Goal: Transaction & Acquisition: Book appointment/travel/reservation

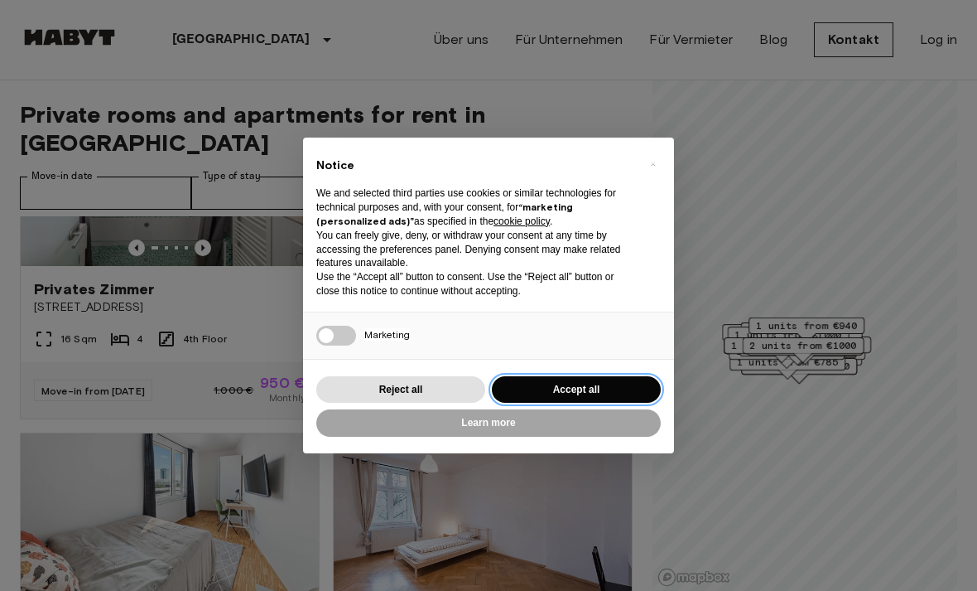
click at [605, 382] on button "Accept all" at bounding box center [576, 389] width 169 height 27
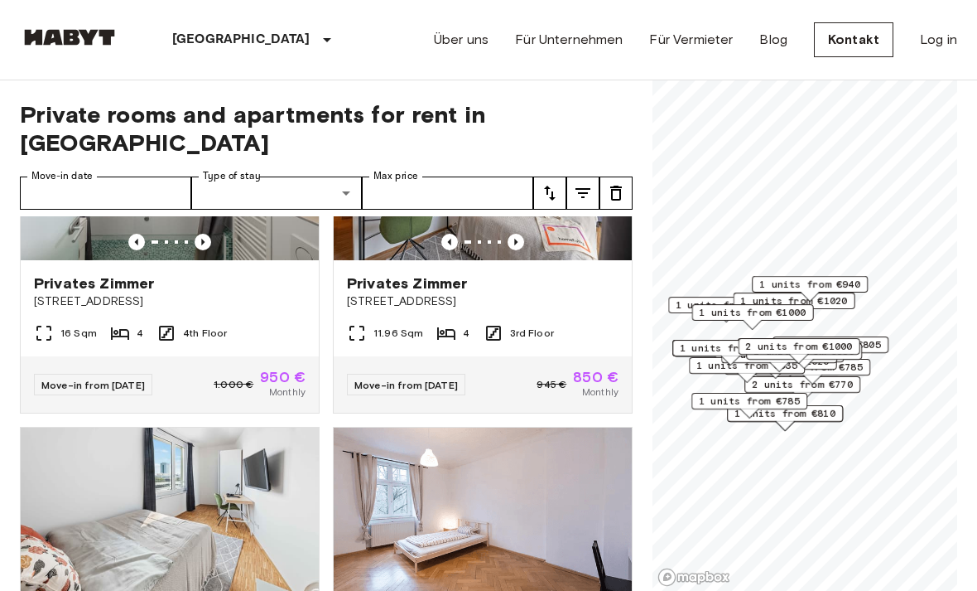
scroll to position [170, 0]
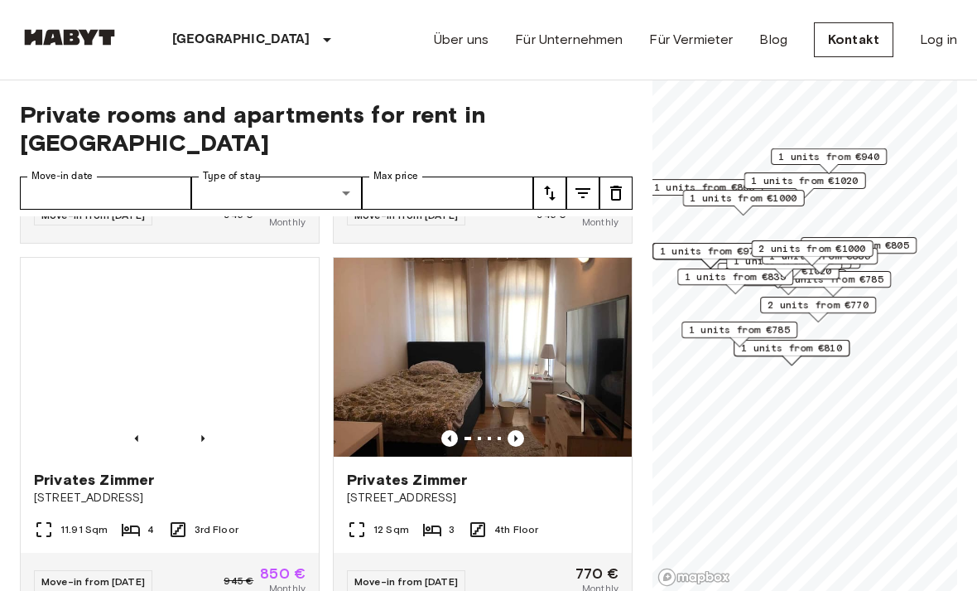
scroll to position [1098, 0]
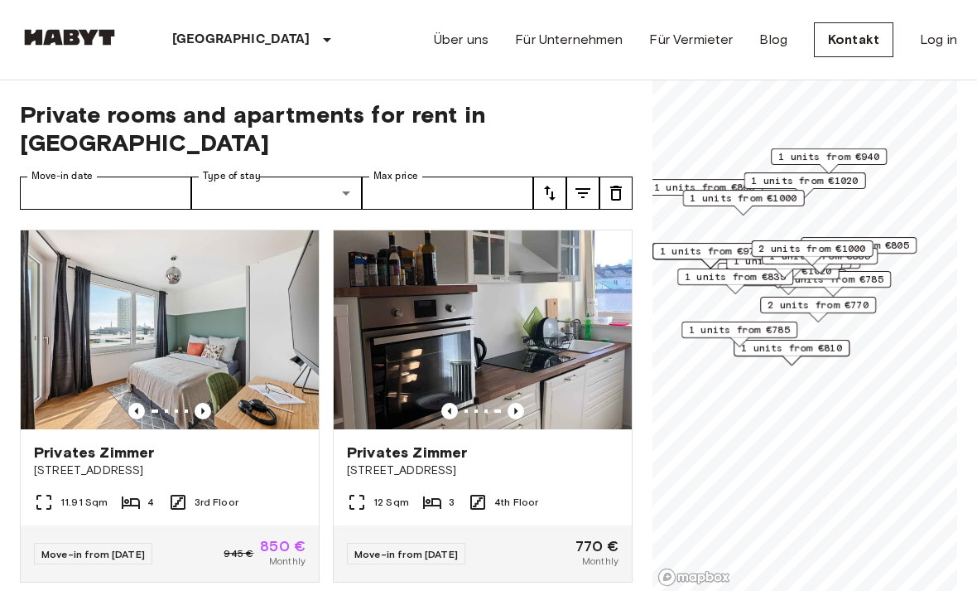
click at [562, 295] on img at bounding box center [483, 329] width 298 height 199
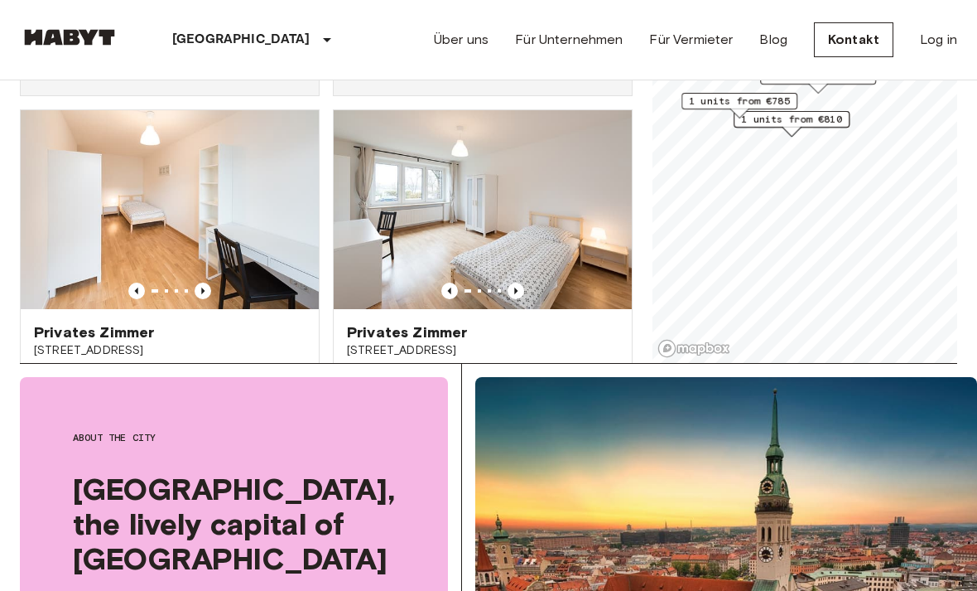
scroll to position [3552, 0]
click at [251, 213] on img at bounding box center [170, 210] width 298 height 199
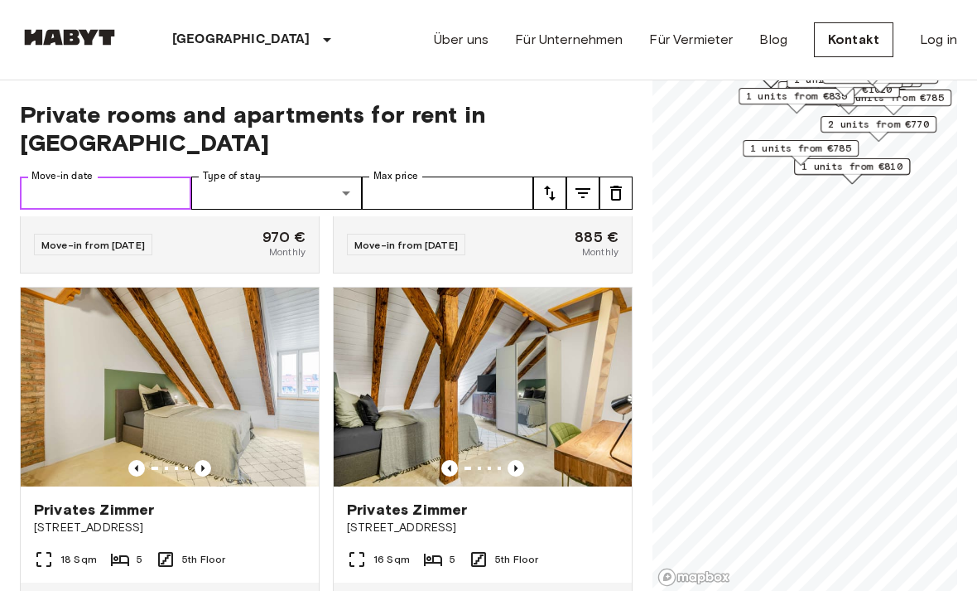
click at [158, 176] on input "Move-in date" at bounding box center [105, 192] width 171 height 33
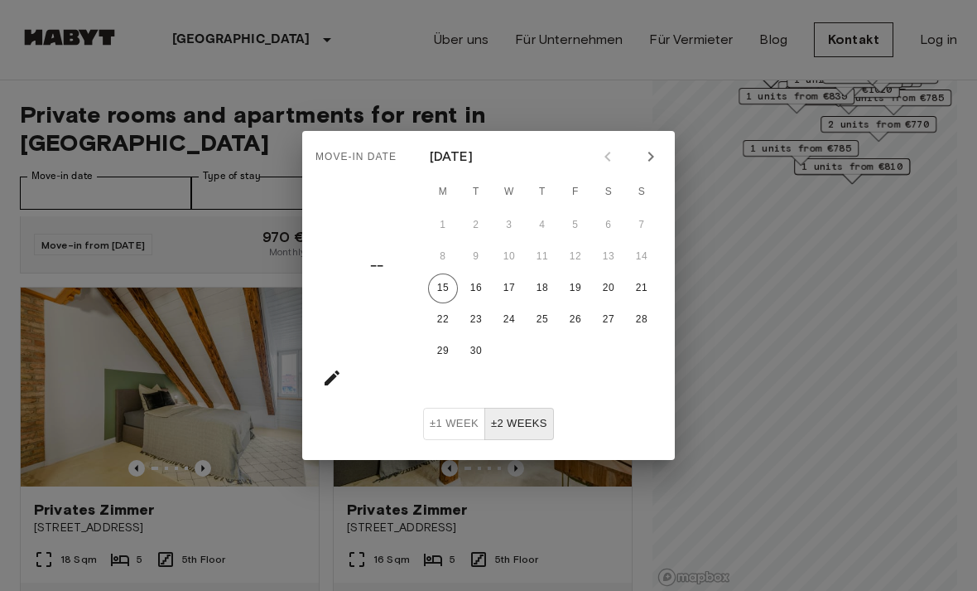
click at [657, 147] on icon "Next month" at bounding box center [651, 157] width 20 height 20
click at [647, 149] on icon "Next month" at bounding box center [651, 157] width 20 height 20
click at [647, 148] on icon "Next month" at bounding box center [651, 157] width 20 height 20
click at [645, 149] on icon "Next month" at bounding box center [651, 157] width 20 height 20
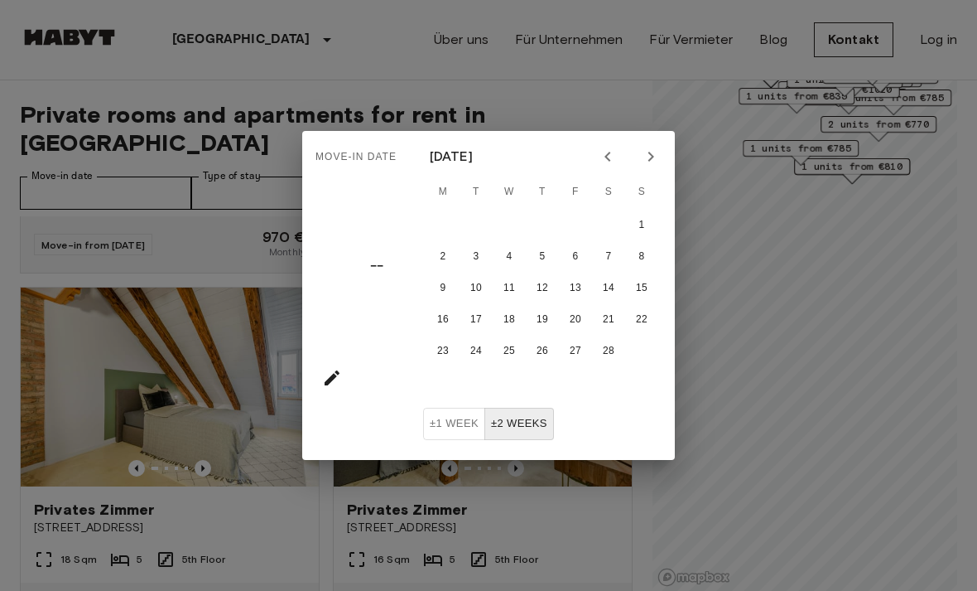
click at [645, 149] on icon "Next month" at bounding box center [651, 157] width 20 height 20
click at [644, 151] on icon "Next month" at bounding box center [651, 157] width 20 height 20
click at [644, 150] on icon "Next month" at bounding box center [651, 157] width 20 height 20
click at [651, 148] on icon "Next month" at bounding box center [651, 157] width 20 height 20
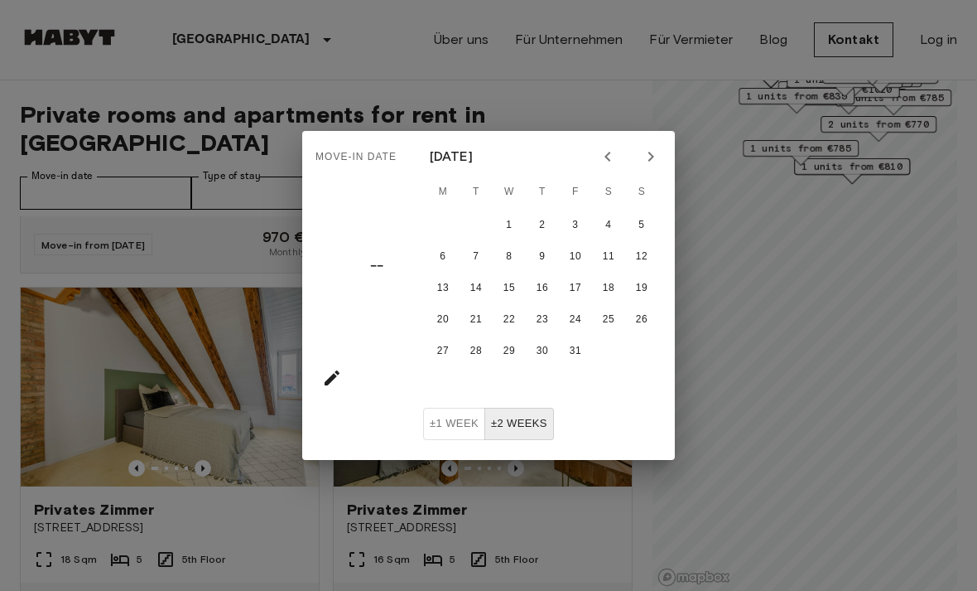
click at [637, 169] on div at bounding box center [630, 156] width 20 height 28
click at [645, 144] on button "Next month" at bounding box center [651, 156] width 28 height 28
click at [633, 164] on div at bounding box center [630, 156] width 20 height 28
click at [649, 152] on icon "Next month" at bounding box center [651, 157] width 20 height 20
click at [470, 225] on button "1" at bounding box center [476, 225] width 30 height 30
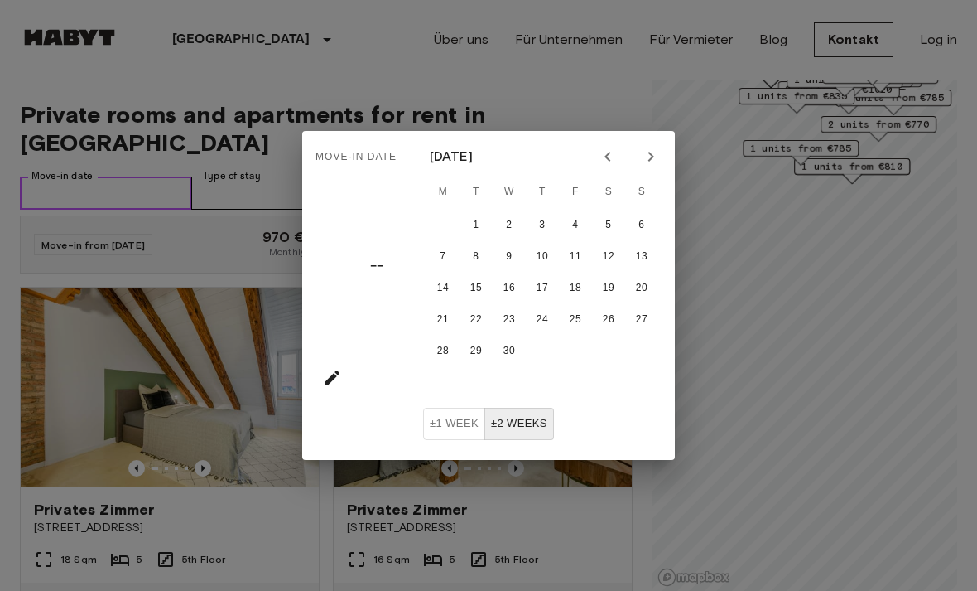
type input "**********"
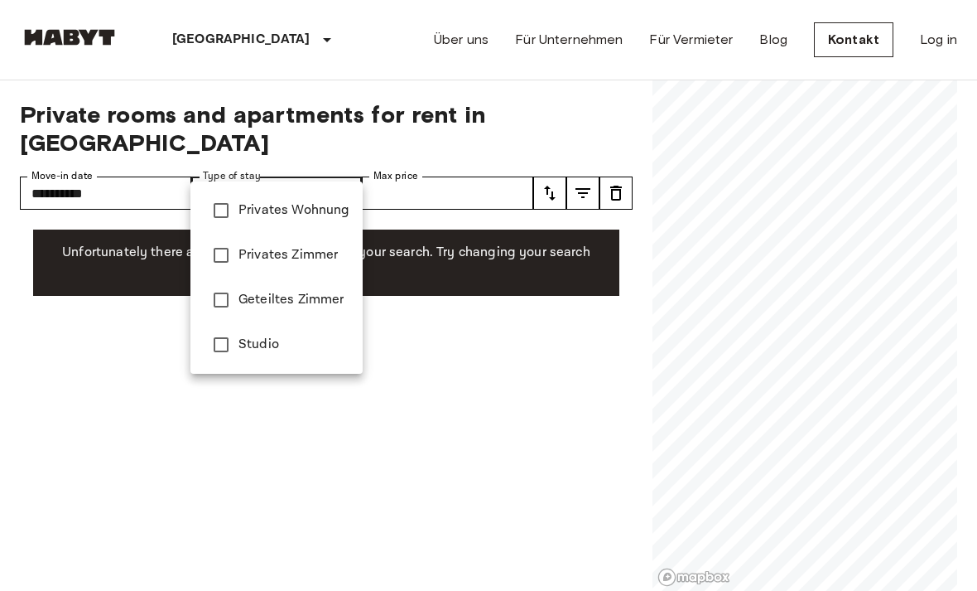
click at [334, 451] on div at bounding box center [488, 295] width 977 height 591
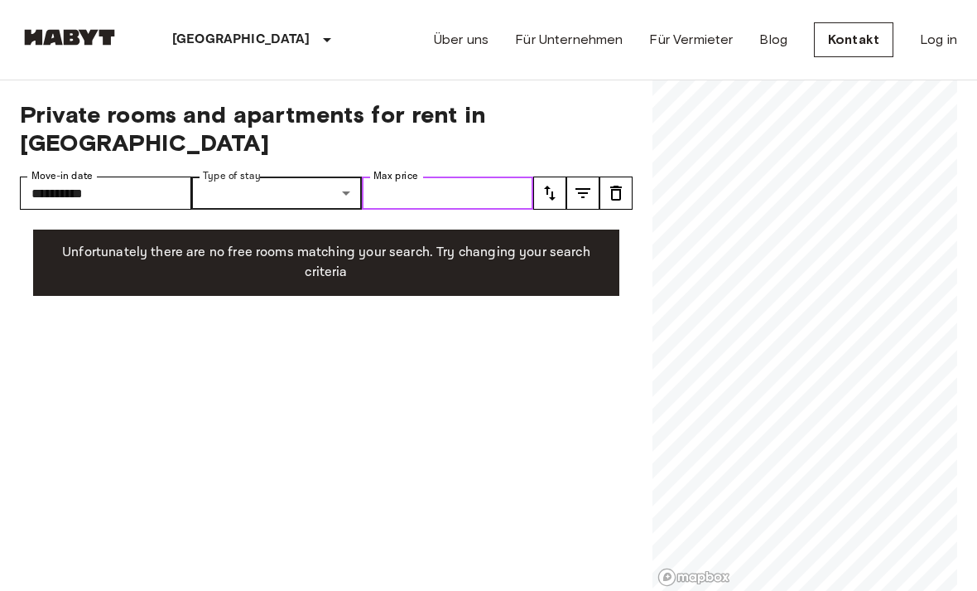
click at [491, 176] on input "Max price" at bounding box center [447, 192] width 171 height 33
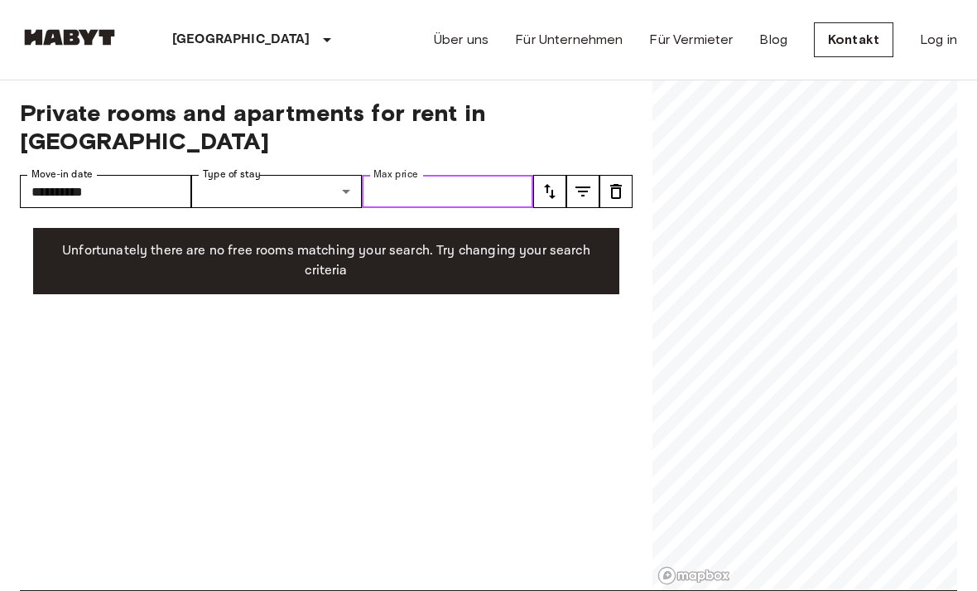
scroll to position [2, 0]
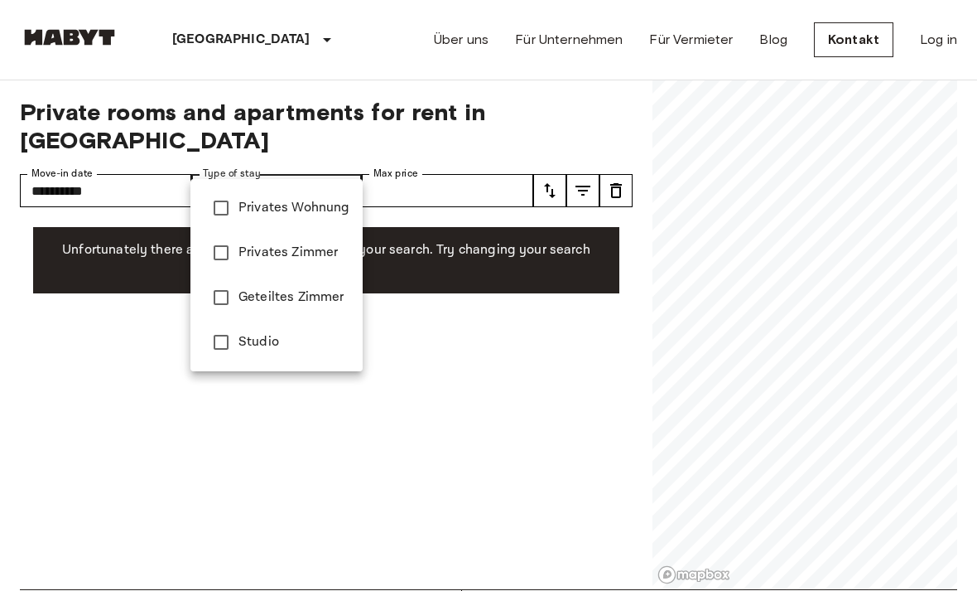
click at [320, 206] on span "Privates Wohnung" at bounding box center [294, 208] width 111 height 20
click at [320, 247] on span "Privates Zimmer" at bounding box center [294, 253] width 111 height 20
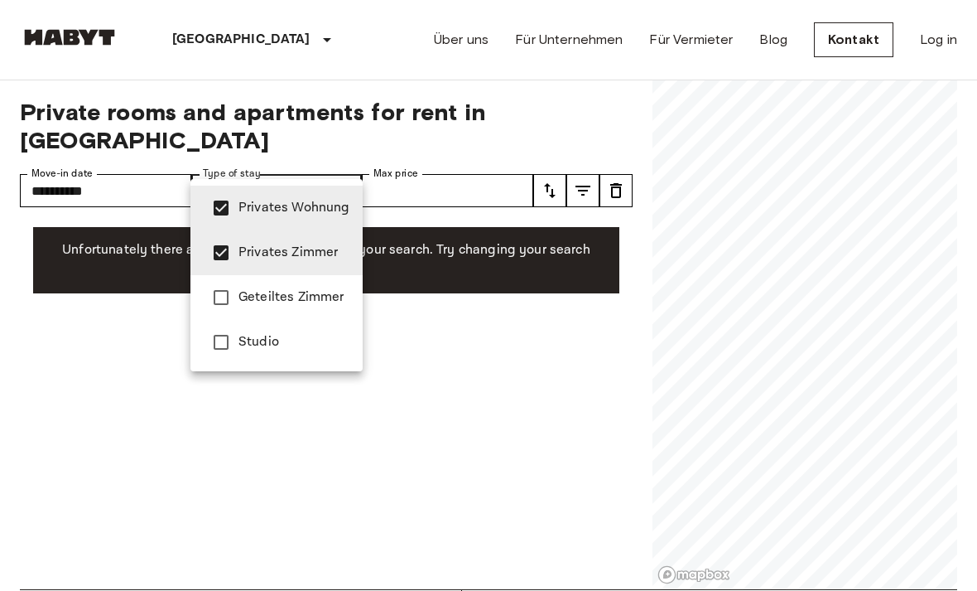
click at [316, 299] on span "Geteiltes Zimmer" at bounding box center [294, 297] width 111 height 20
click at [322, 204] on span "Privates Wohnung" at bounding box center [294, 208] width 111 height 20
type input "**********"
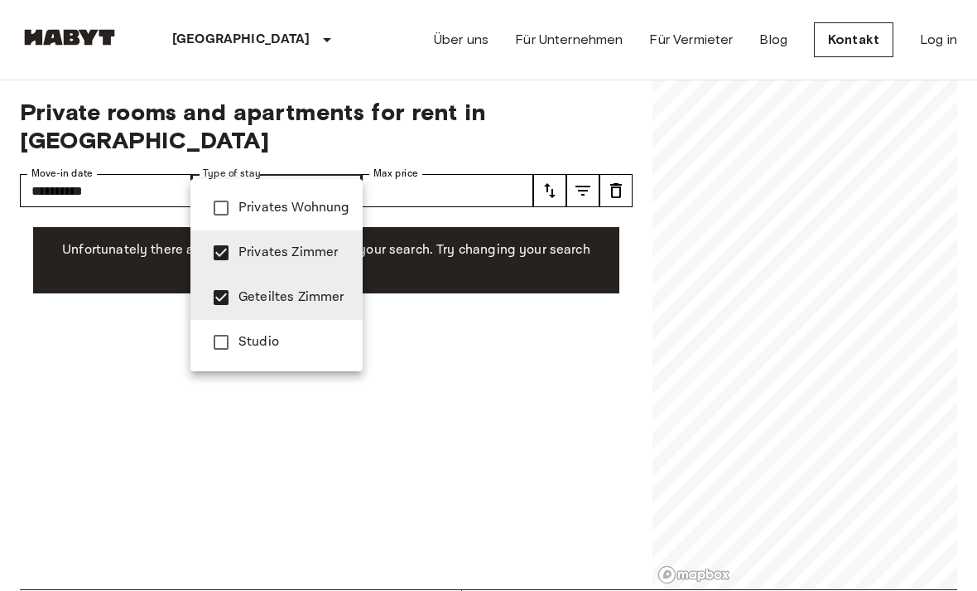
click at [507, 175] on div at bounding box center [488, 295] width 977 height 591
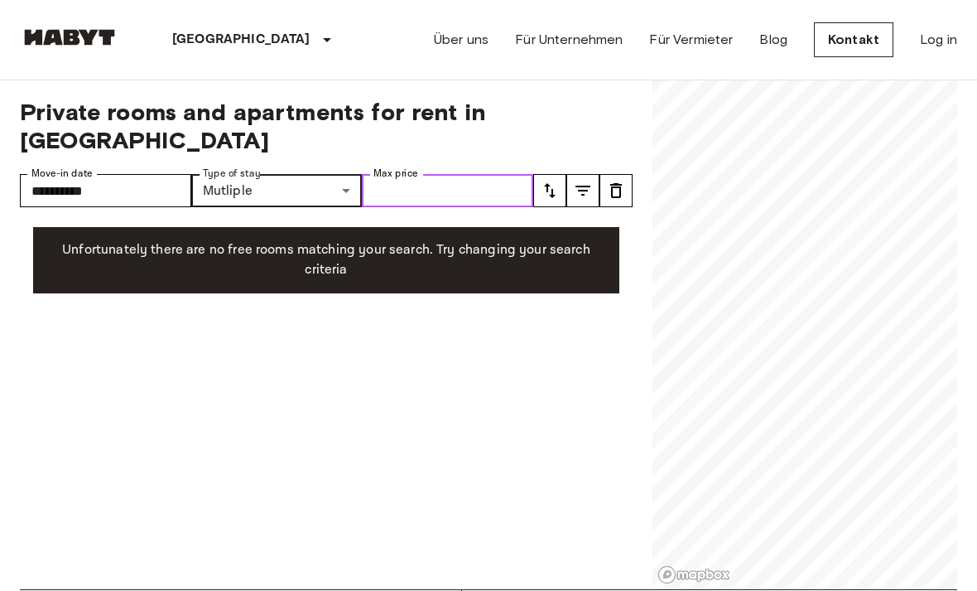
click at [490, 176] on input "Max price" at bounding box center [447, 190] width 171 height 33
type input "****"
click at [556, 181] on icon "tune" at bounding box center [550, 191] width 20 height 20
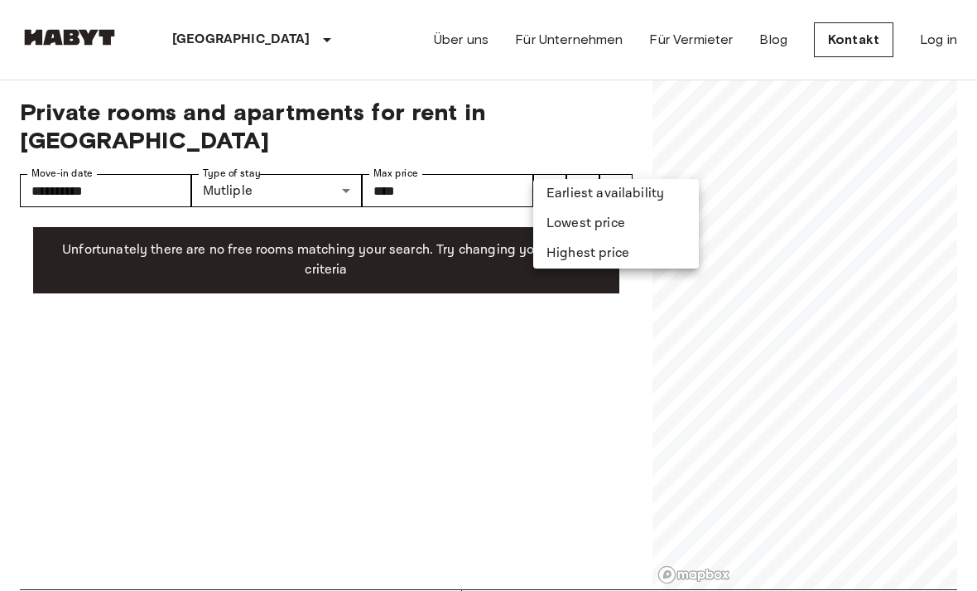
click at [626, 221] on li "Lowest price" at bounding box center [616, 224] width 166 height 30
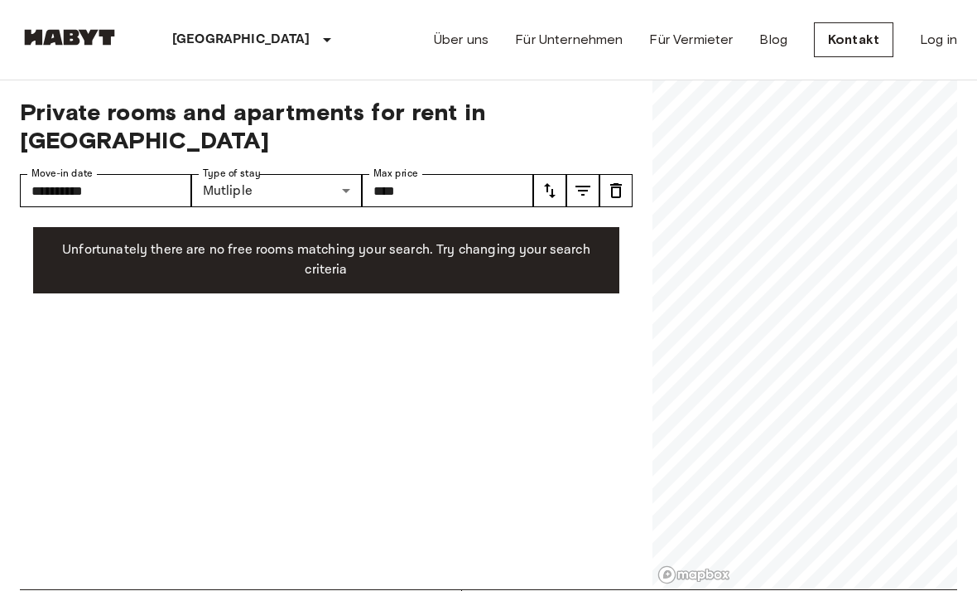
click at [584, 186] on icon "tune" at bounding box center [583, 191] width 15 height 10
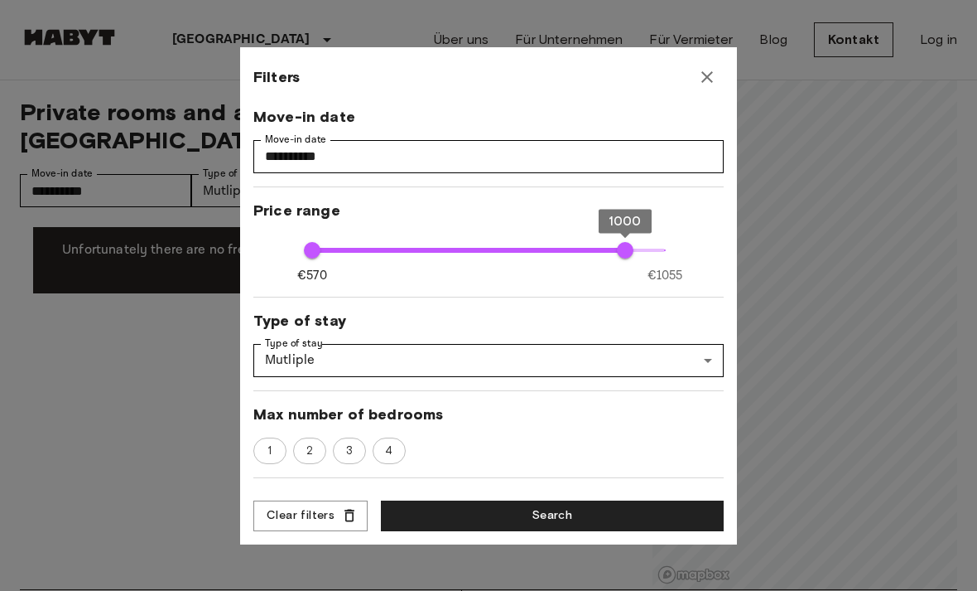
click at [623, 245] on span "1000" at bounding box center [625, 250] width 17 height 17
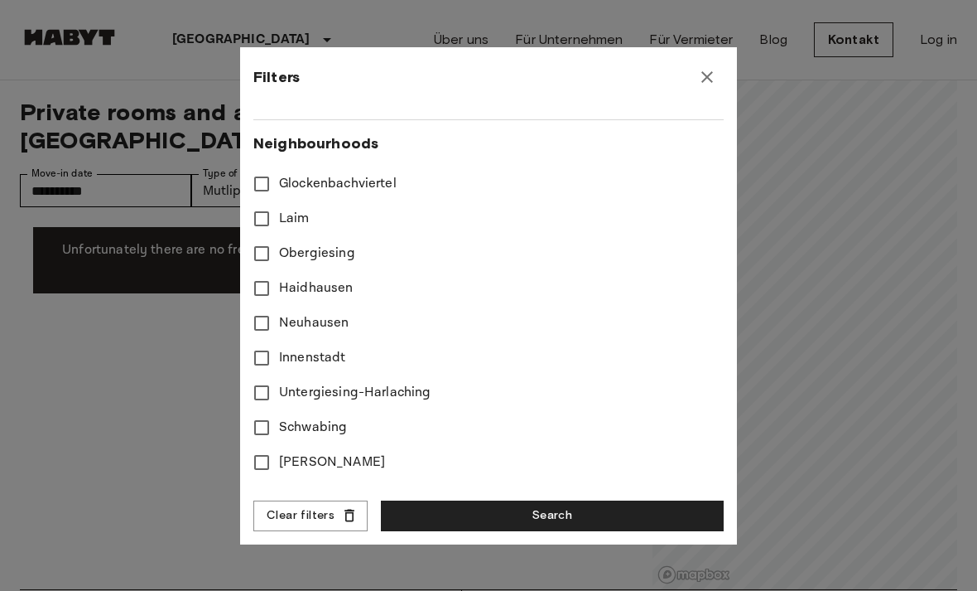
scroll to position [469, 0]
click at [562, 505] on button "Search" at bounding box center [552, 515] width 343 height 31
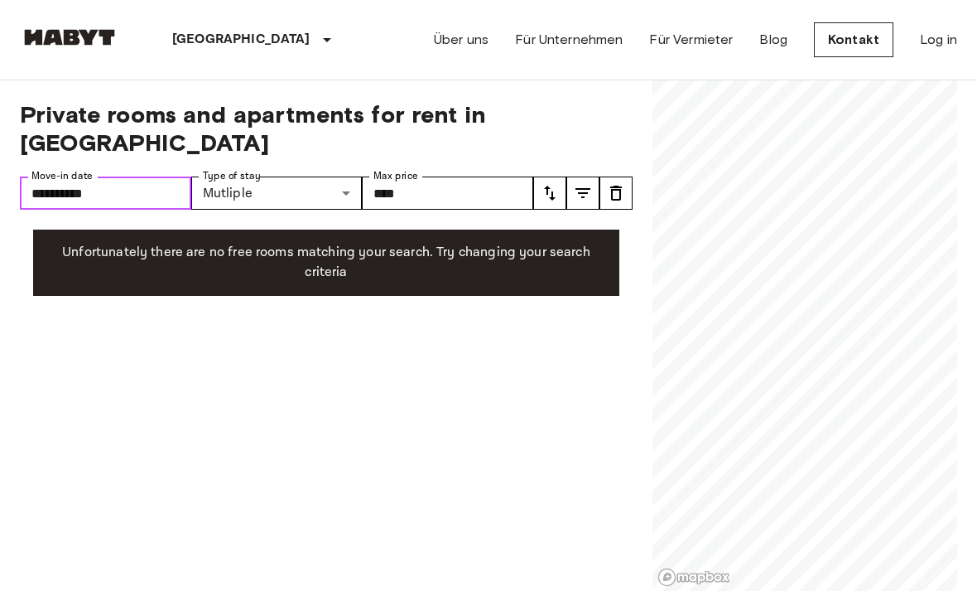
click at [133, 176] on input "**********" at bounding box center [105, 192] width 171 height 33
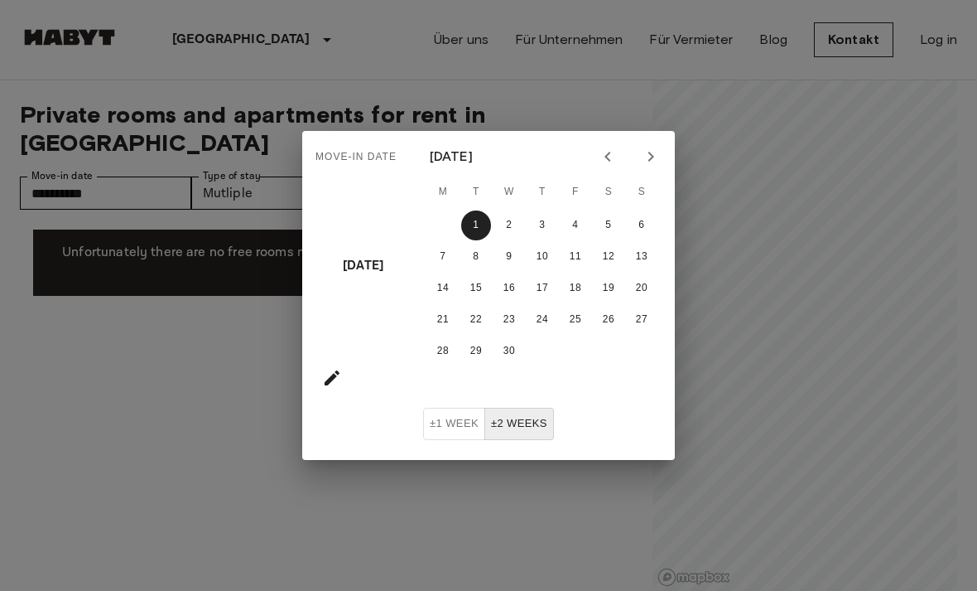
click at [587, 169] on div "September 2026" at bounding box center [542, 156] width 265 height 25
click at [599, 159] on icon "Previous month" at bounding box center [608, 157] width 20 height 20
click at [599, 158] on icon "Previous month" at bounding box center [608, 157] width 20 height 20
click at [598, 153] on icon "Previous month" at bounding box center [608, 157] width 20 height 20
click at [596, 153] on button "Previous month" at bounding box center [608, 156] width 28 height 28
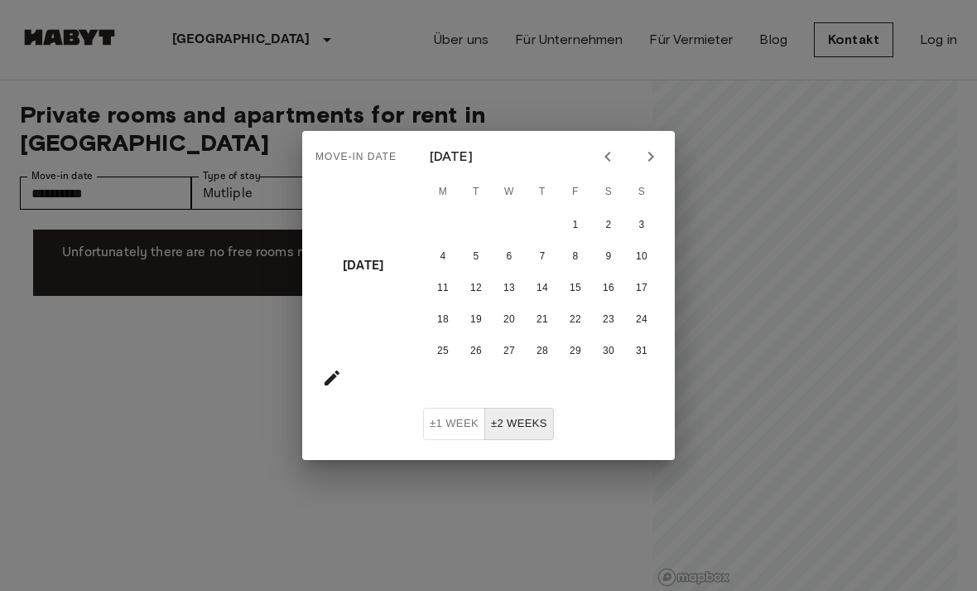
click at [625, 134] on div "May 2026 M T W T F S S 1 2 3 4 5 6 7 8 9 10 11 12 13 14 15 16 17 18 19 20 21 22…" at bounding box center [542, 269] width 265 height 277
click at [605, 144] on button "Previous month" at bounding box center [608, 156] width 28 height 28
click at [613, 136] on div "March 2026 M T W T F S S 1 2 3 4 5 6 7 8 9 10 11 12 13 14 15 16 17 18 19 20 21 …" at bounding box center [542, 269] width 265 height 277
click at [489, 296] on button "10" at bounding box center [476, 288] width 30 height 30
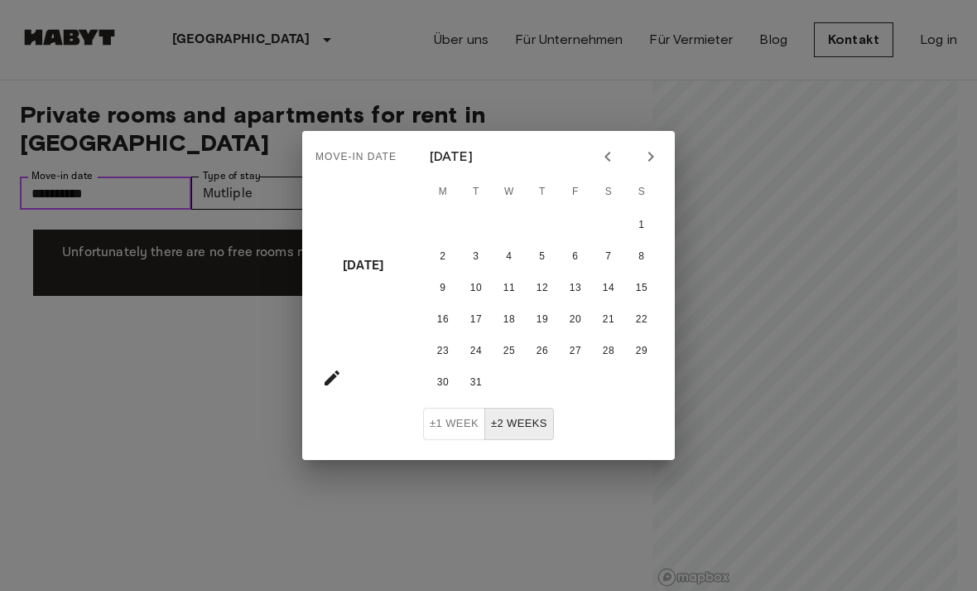
type input "**********"
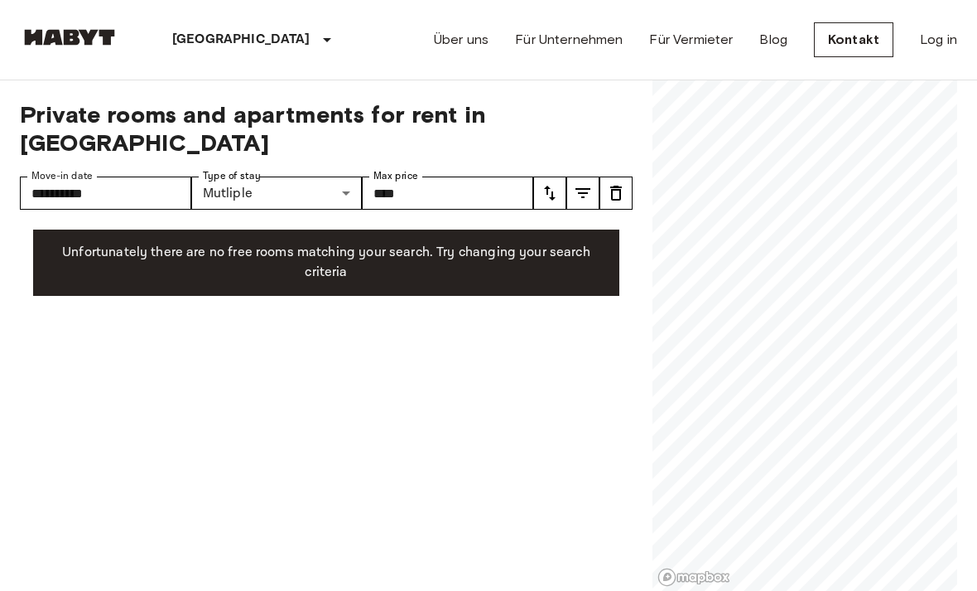
click at [514, 258] on div "Unfortunately there are no free rooms matching your search. Try changing your s…" at bounding box center [326, 262] width 586 height 66
click at [620, 186] on icon "tune" at bounding box center [616, 193] width 12 height 15
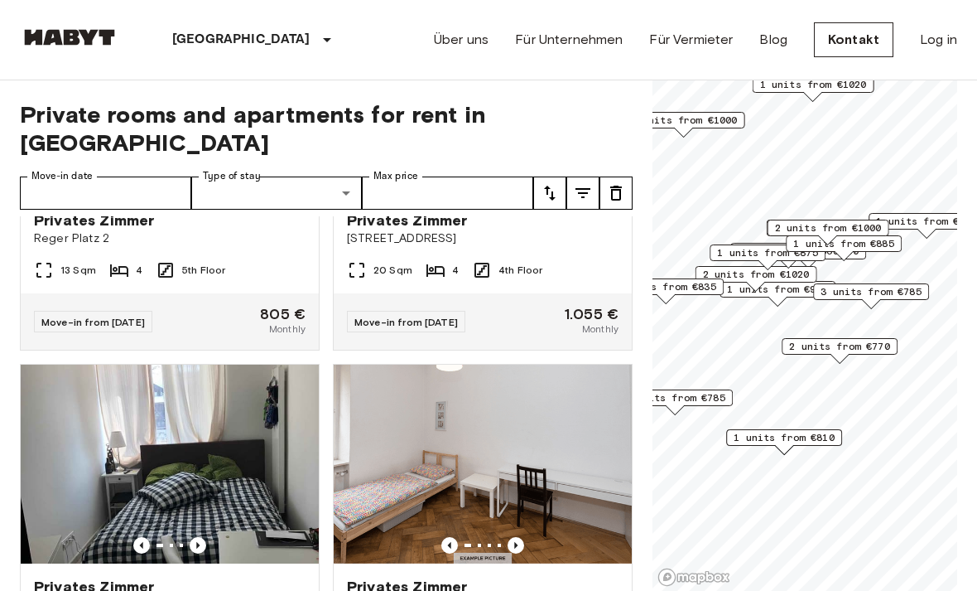
scroll to position [1715, 0]
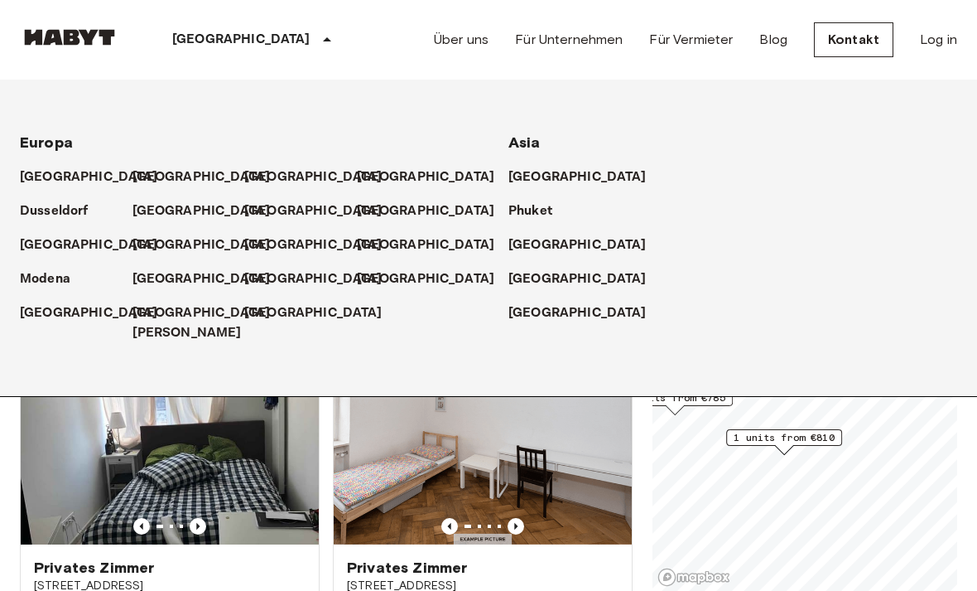
click at [416, 213] on p "[GEOGRAPHIC_DATA]" at bounding box center [426, 211] width 138 height 20
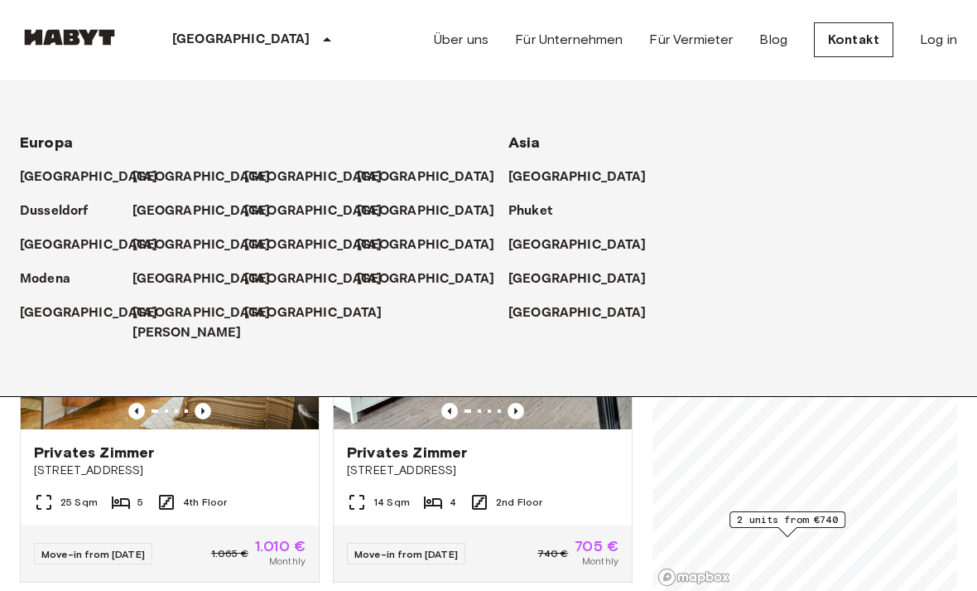
click at [338, 397] on img at bounding box center [483, 329] width 298 height 199
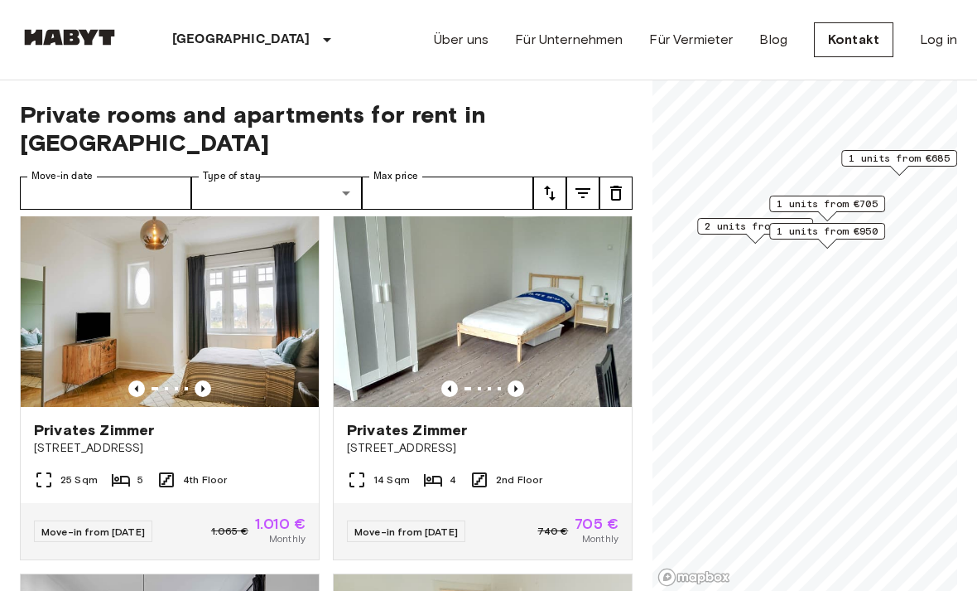
scroll to position [21, 0]
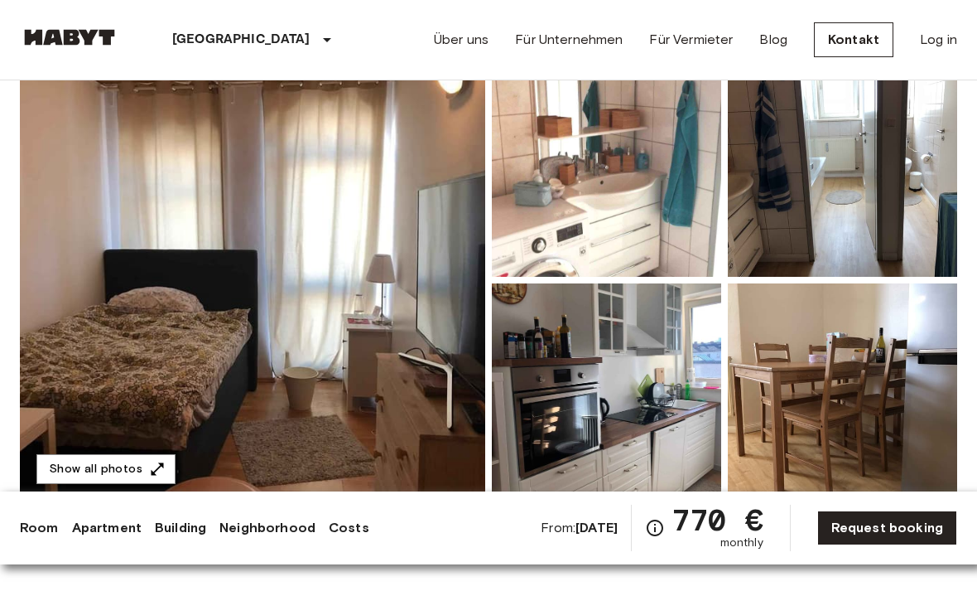
scroll to position [119, 0]
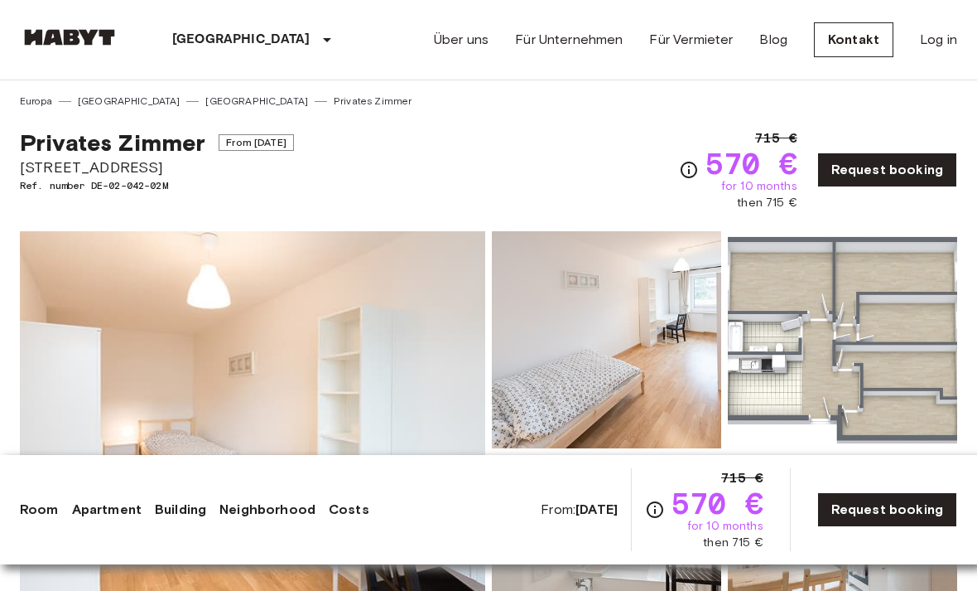
click at [122, 265] on img at bounding box center [253, 451] width 466 height 441
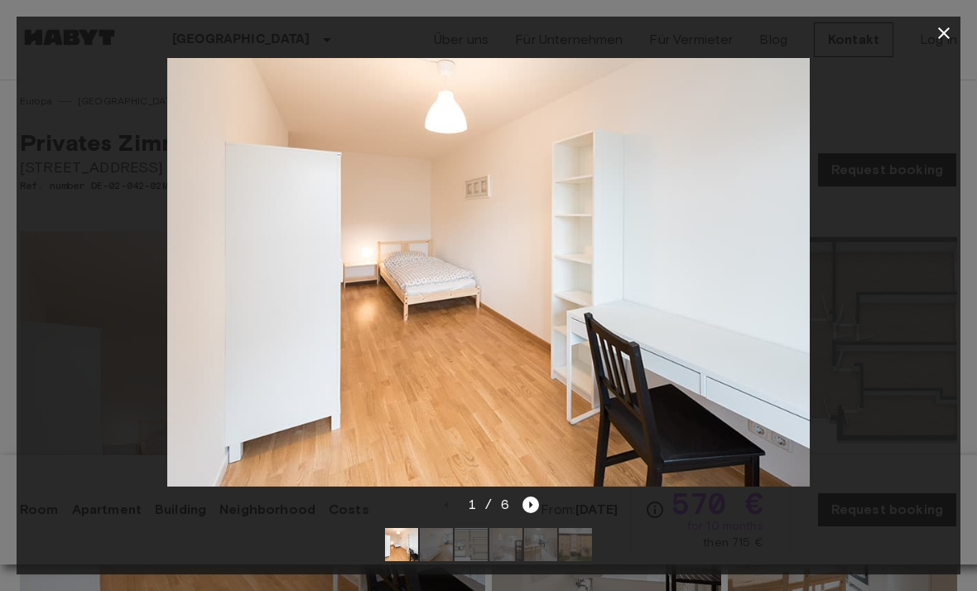
click at [946, 36] on icon "button" at bounding box center [944, 33] width 20 height 20
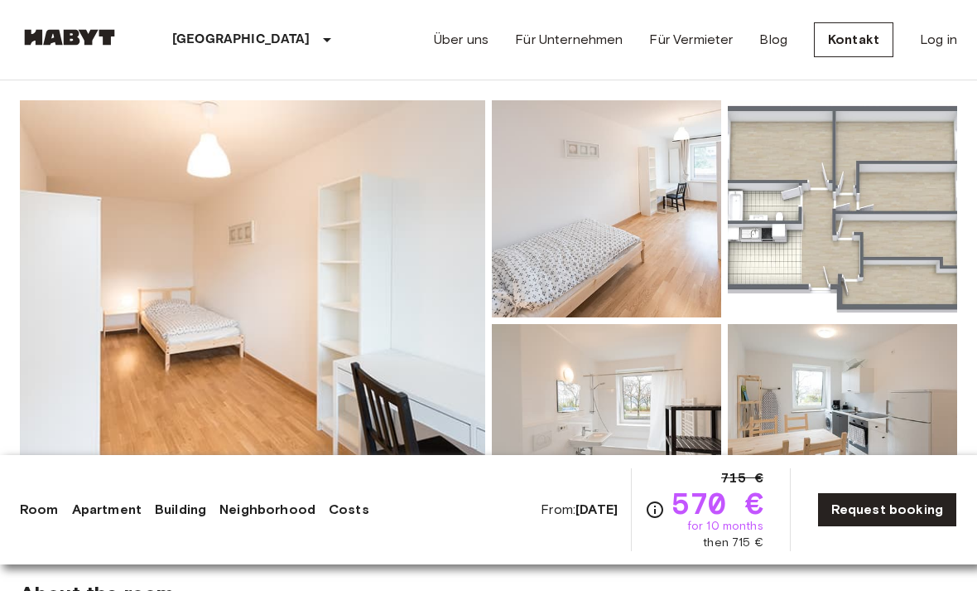
scroll to position [105, 0]
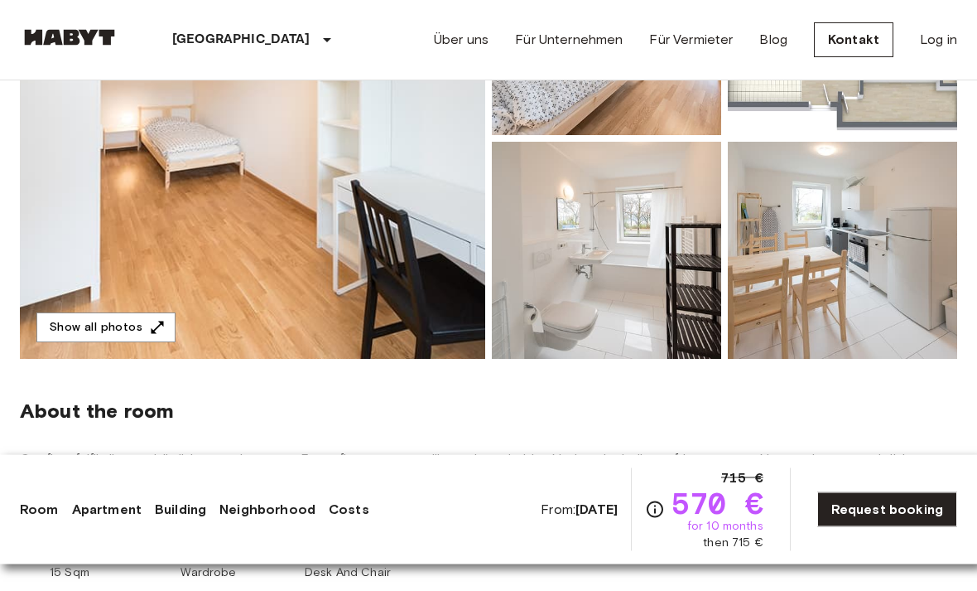
click at [396, 265] on img at bounding box center [253, 139] width 466 height 441
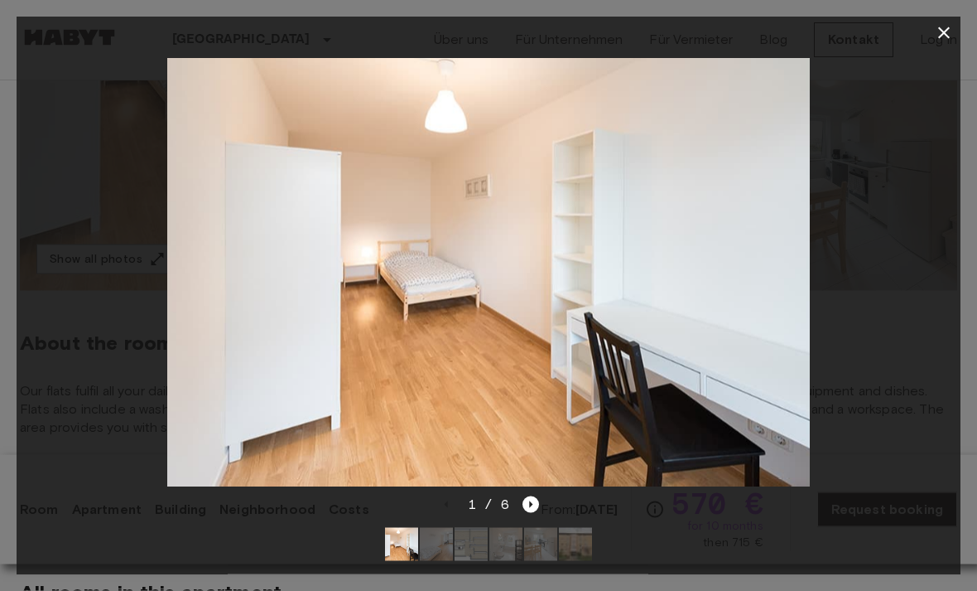
click at [938, 31] on icon "button" at bounding box center [944, 33] width 20 height 20
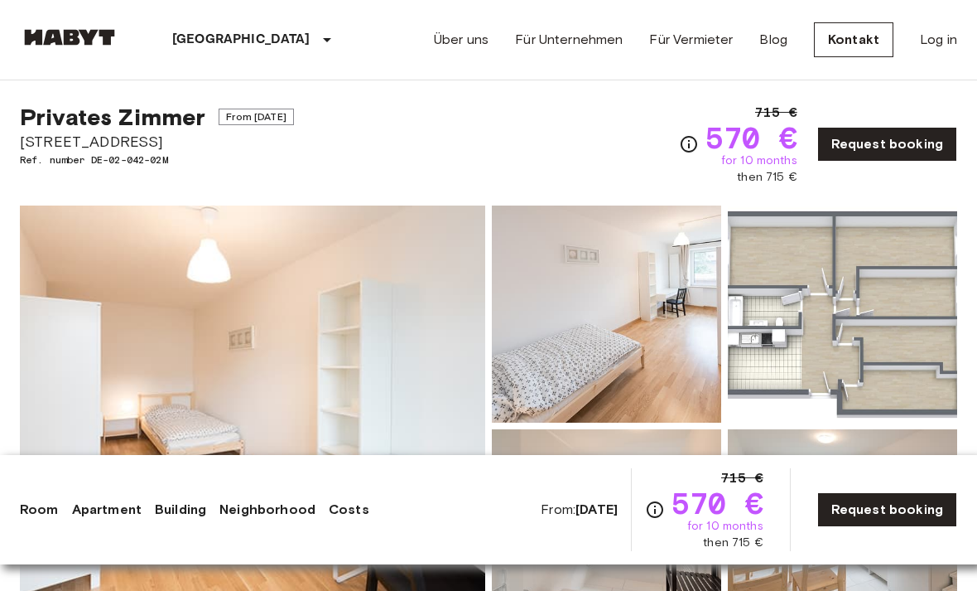
scroll to position [0, 0]
